Goal: Information Seeking & Learning: Learn about a topic

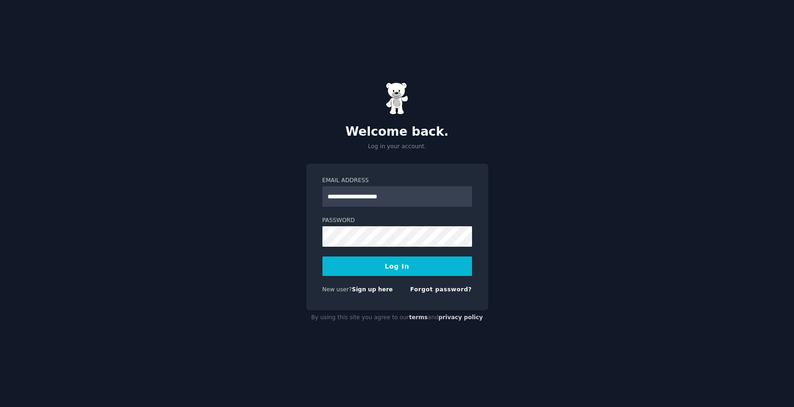
type input "**********"
click at [371, 272] on button "Log In" at bounding box center [397, 266] width 150 height 20
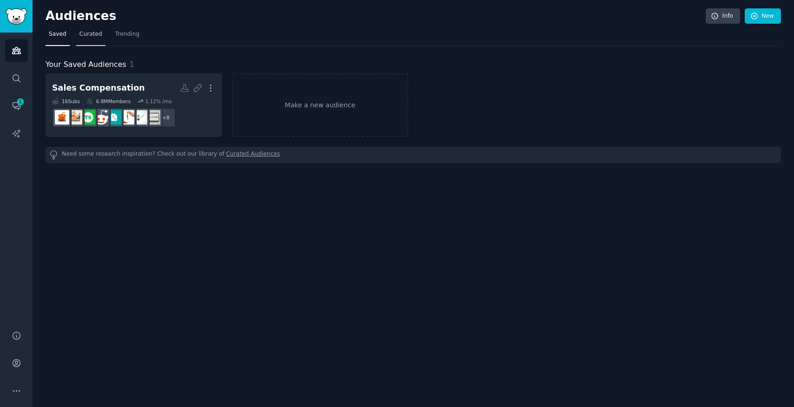
click at [93, 39] on link "Curated" at bounding box center [90, 36] width 29 height 19
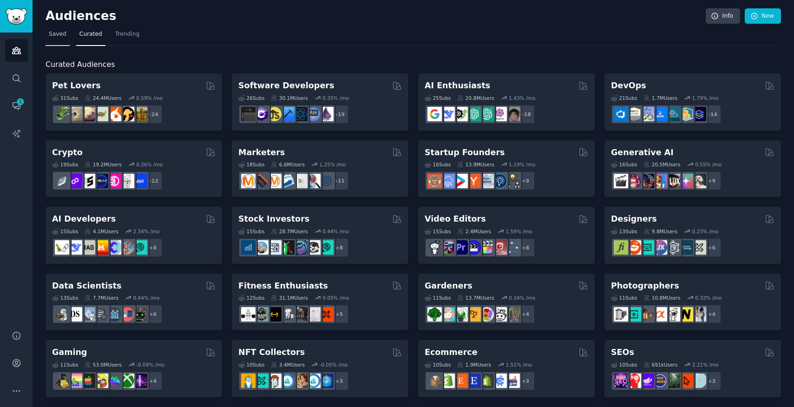
click at [60, 40] on link "Saved" at bounding box center [58, 36] width 24 height 19
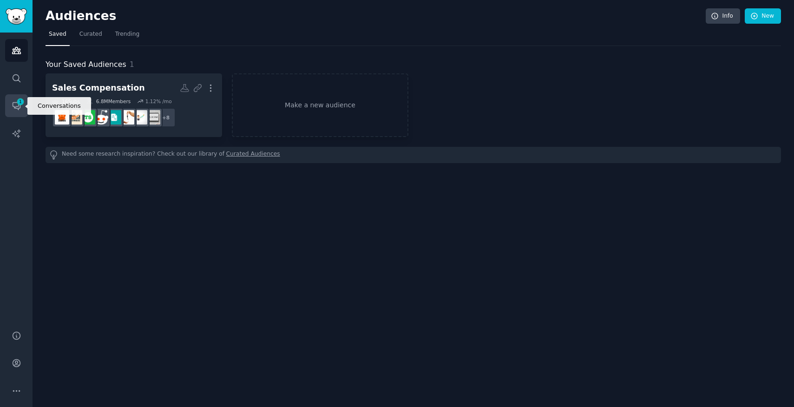
click at [21, 106] on link "Conversations 1" at bounding box center [16, 105] width 23 height 23
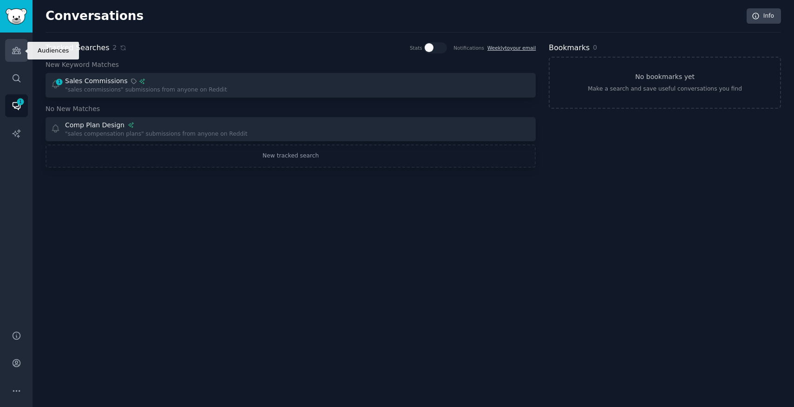
click at [17, 55] on icon "Sidebar" at bounding box center [17, 51] width 10 height 10
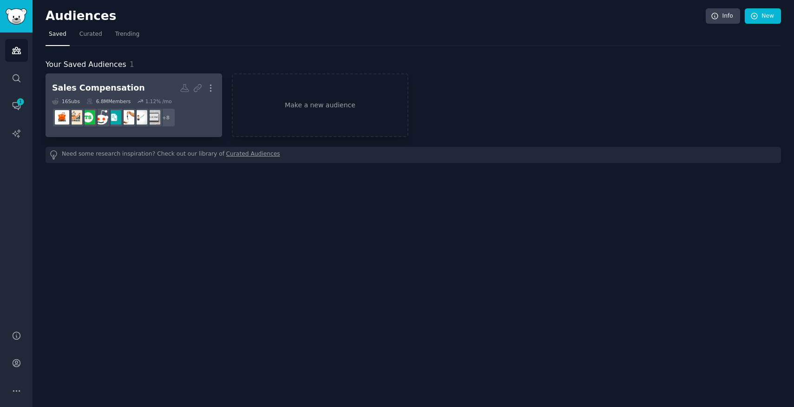
click at [157, 90] on h2 "Sales Compensation More" at bounding box center [134, 88] width 164 height 16
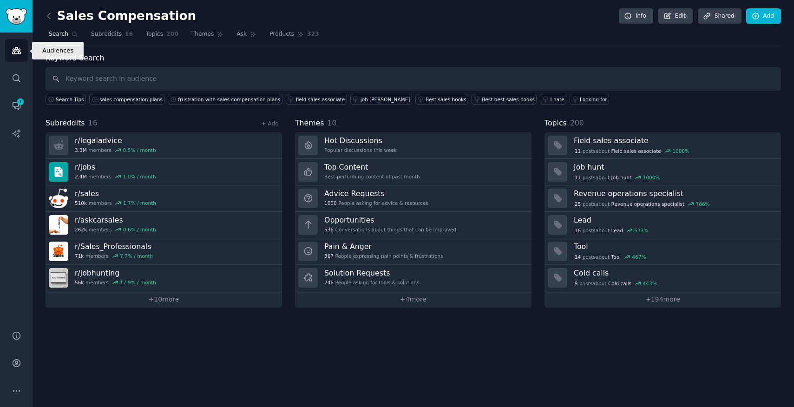
click at [18, 50] on icon "Sidebar" at bounding box center [17, 51] width 10 height 10
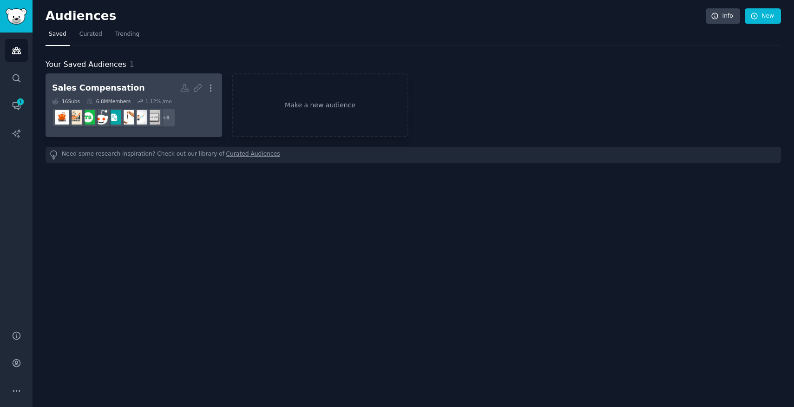
click at [149, 95] on h2 "Sales Compensation More" at bounding box center [134, 88] width 164 height 16
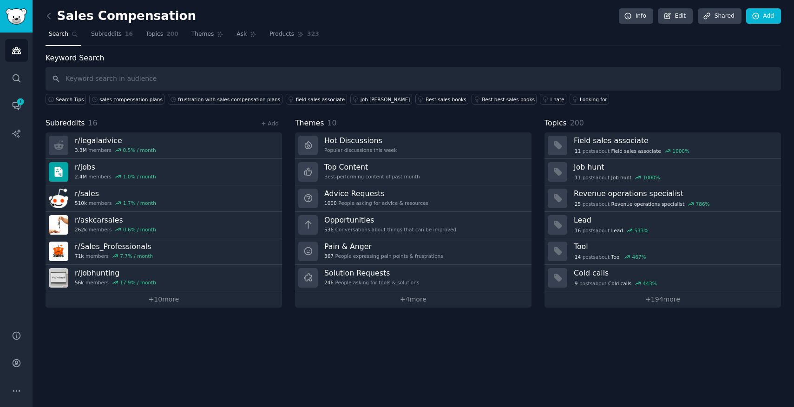
click at [129, 81] on input "text" at bounding box center [413, 79] width 735 height 24
click at [239, 39] on link "Ask" at bounding box center [246, 36] width 26 height 19
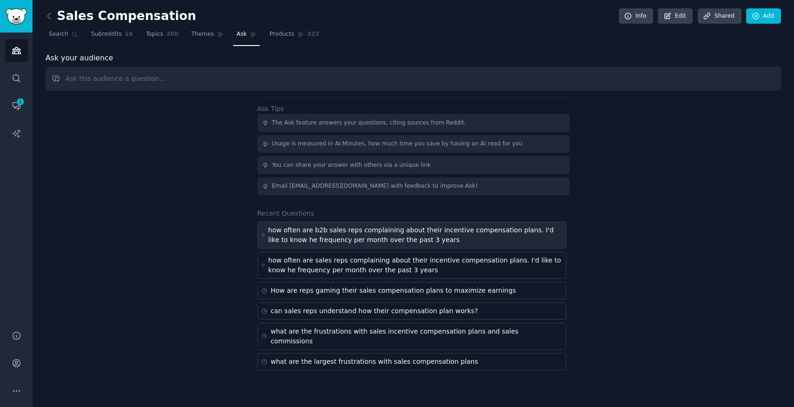
click at [370, 236] on div "how often are b2b sales reps complaining about their incentive compensation pla…" at bounding box center [415, 235] width 294 height 20
type input "how often are b2b sales reps complaining about their incentive compensation pla…"
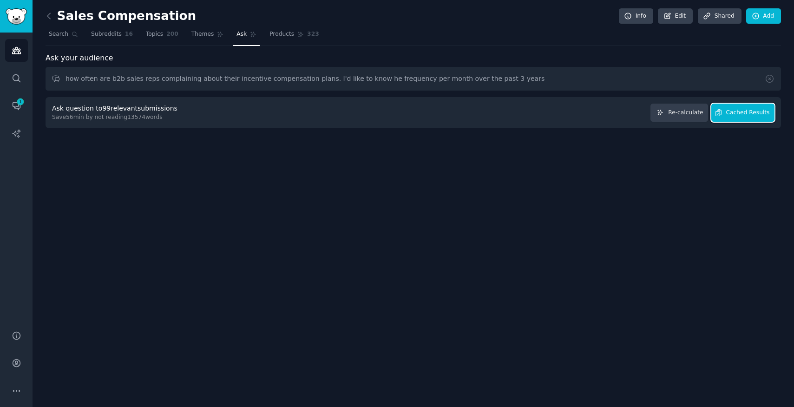
click at [727, 107] on button "Cached Results" at bounding box center [742, 113] width 63 height 18
